Goal: Find specific page/section: Find specific page/section

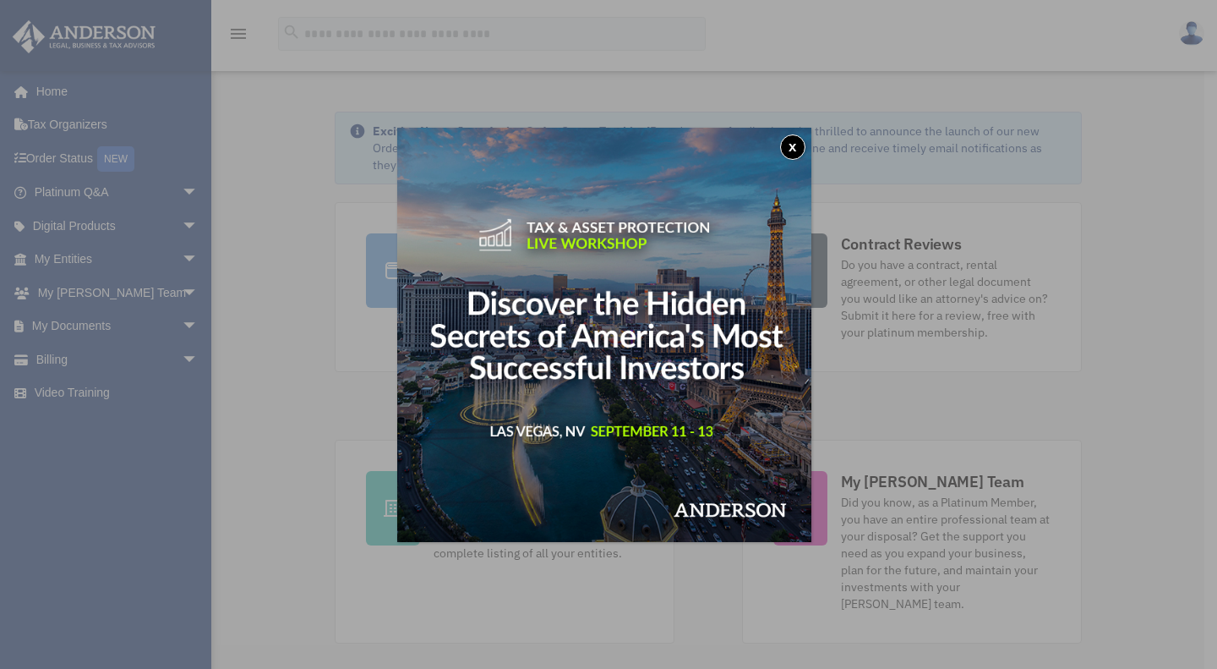
click at [800, 147] on button "x" at bounding box center [792, 146] width 25 height 25
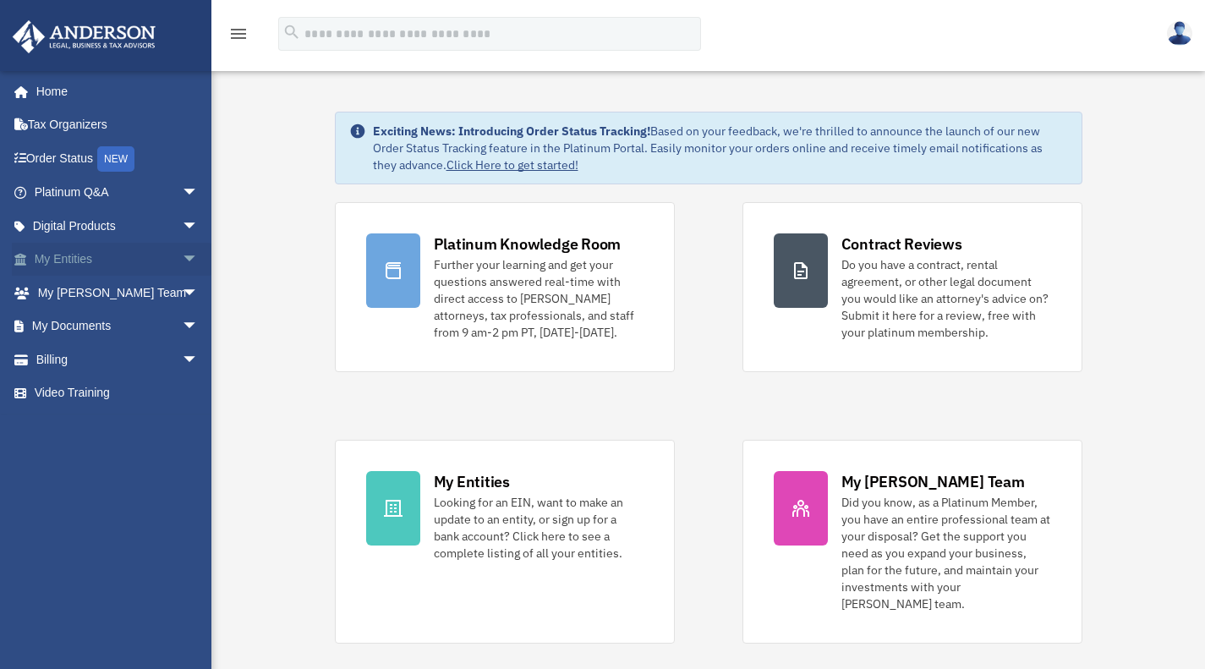
click at [80, 253] on link "My Entities arrow_drop_down" at bounding box center [118, 260] width 212 height 34
click at [182, 256] on span "arrow_drop_down" at bounding box center [199, 260] width 34 height 35
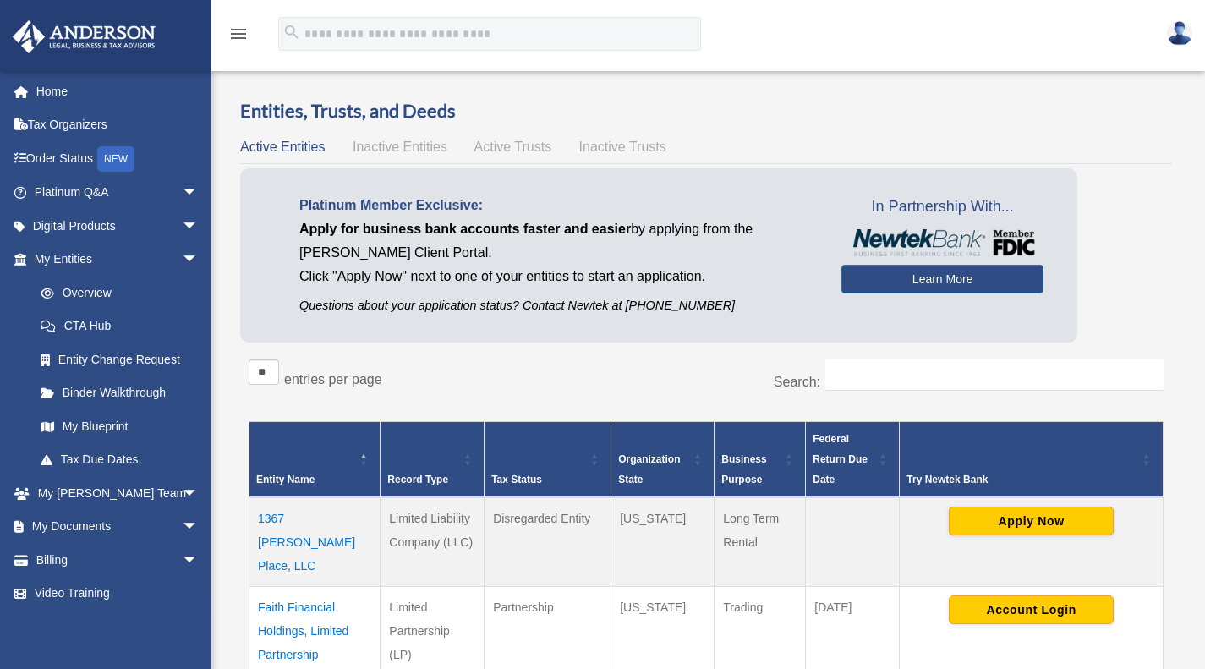
click at [321, 517] on td "1367 [PERSON_NAME] Place, LLC" at bounding box center [314, 542] width 131 height 90
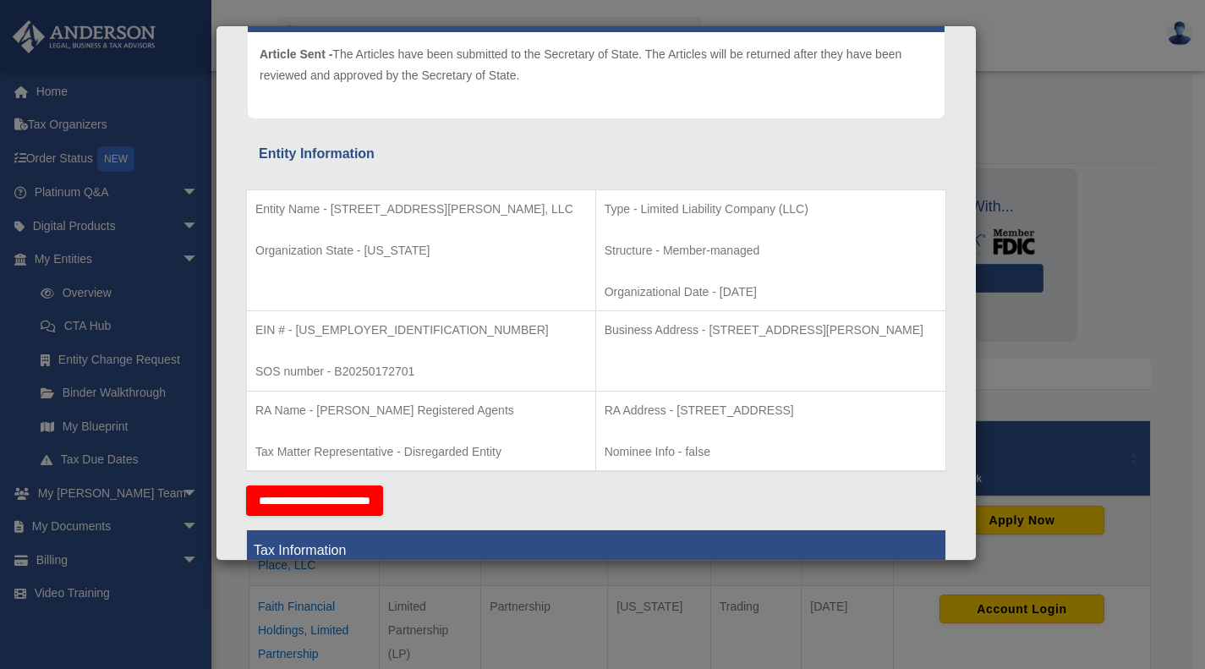
scroll to position [214, 0]
